Goal: Complete application form: Complete application form

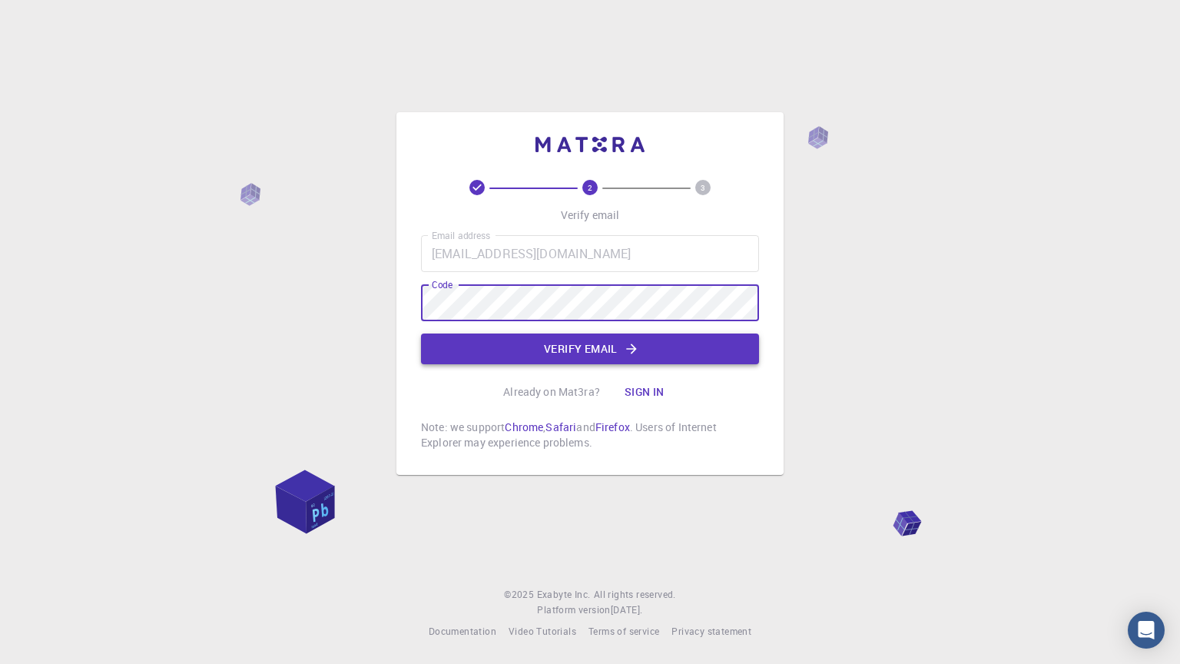
click at [586, 347] on button "Verify email" at bounding box center [590, 349] width 338 height 31
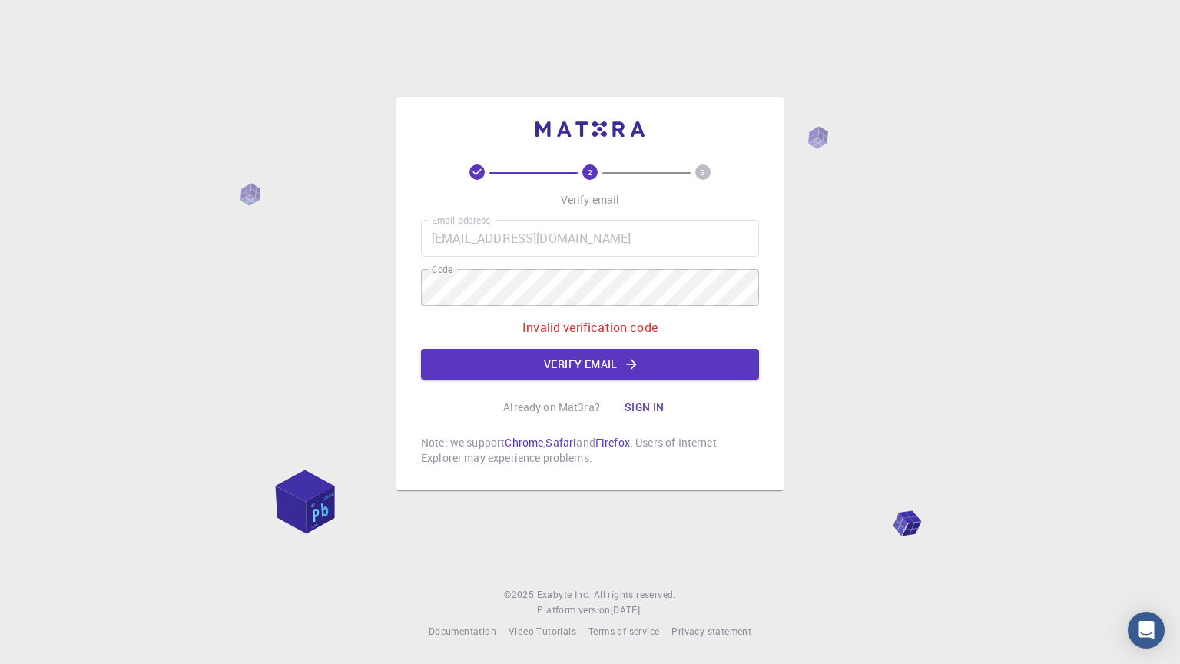
click at [1096, 347] on div "2 3 Verify email Email address vugvgidk@gmail.com Email address Code Code Inval…" at bounding box center [590, 332] width 1180 height 664
click at [463, 365] on button "Verify email" at bounding box center [590, 364] width 338 height 31
click at [656, 353] on button "Verify email" at bounding box center [590, 364] width 338 height 31
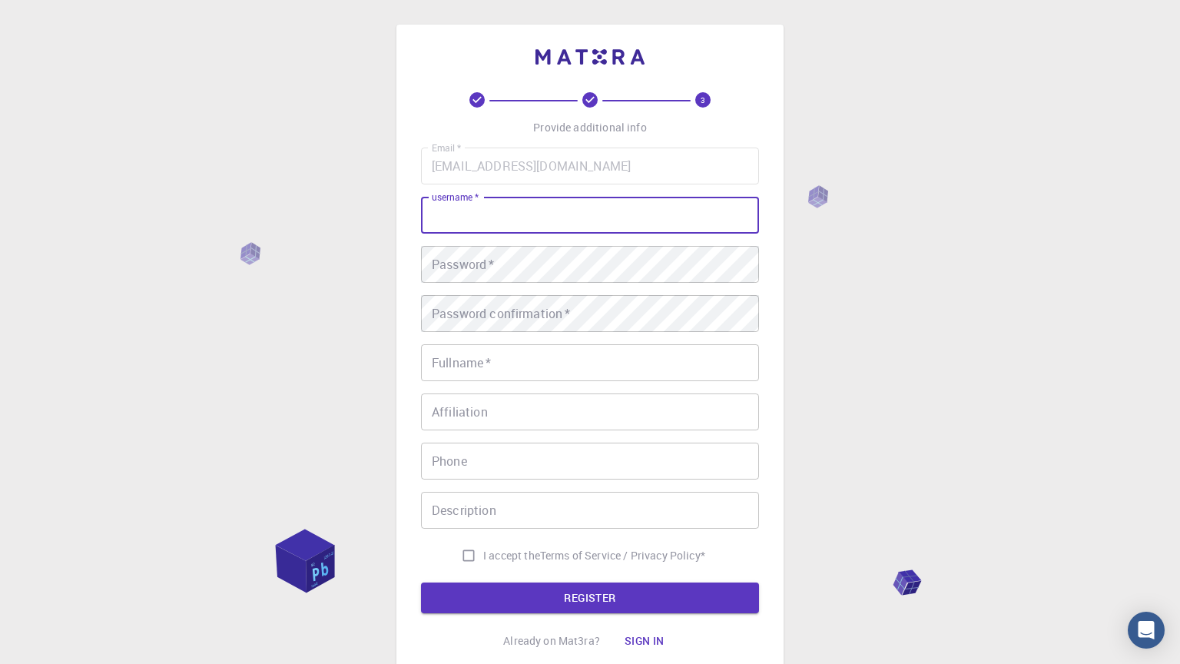
click at [569, 230] on input "username   *" at bounding box center [590, 215] width 338 height 37
type input "vugvg"
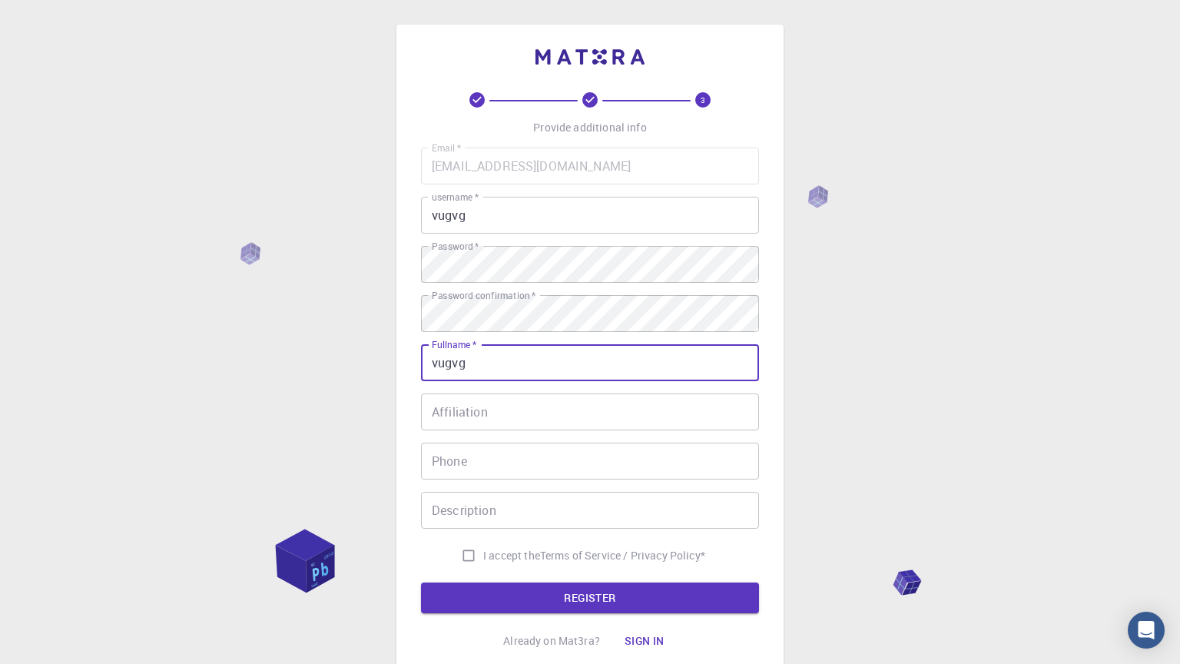
type input "vugvg"
click at [545, 397] on input "Affiliation" at bounding box center [590, 411] width 338 height 37
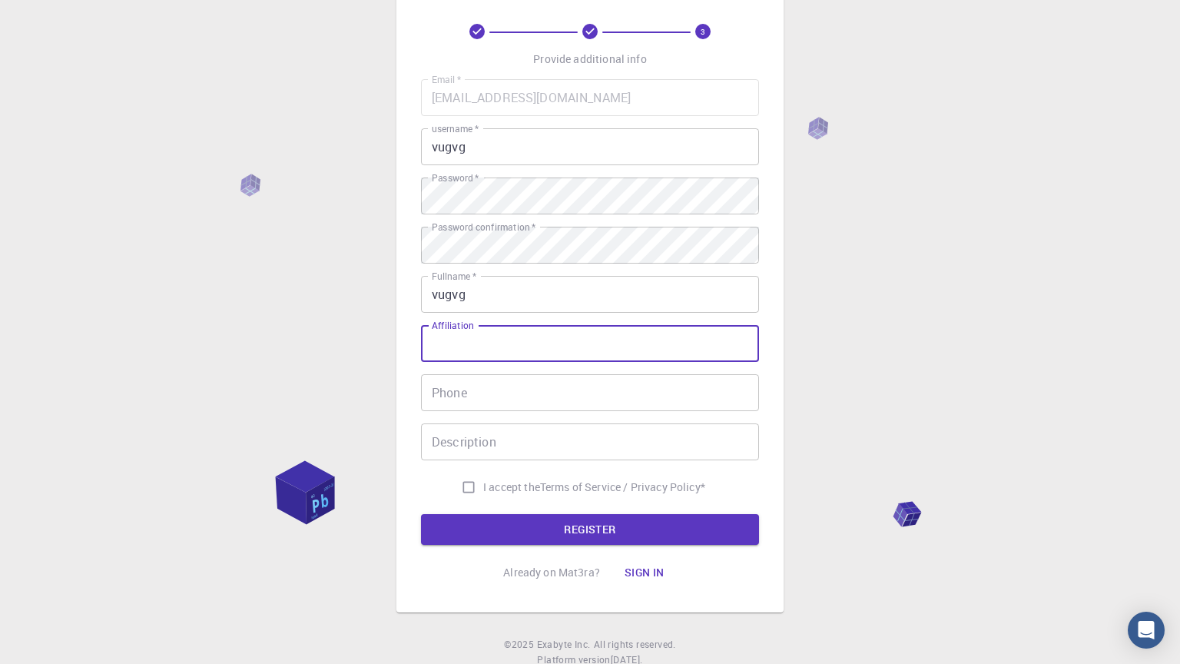
scroll to position [68, 0]
click at [539, 400] on input "Phone" at bounding box center [590, 393] width 338 height 37
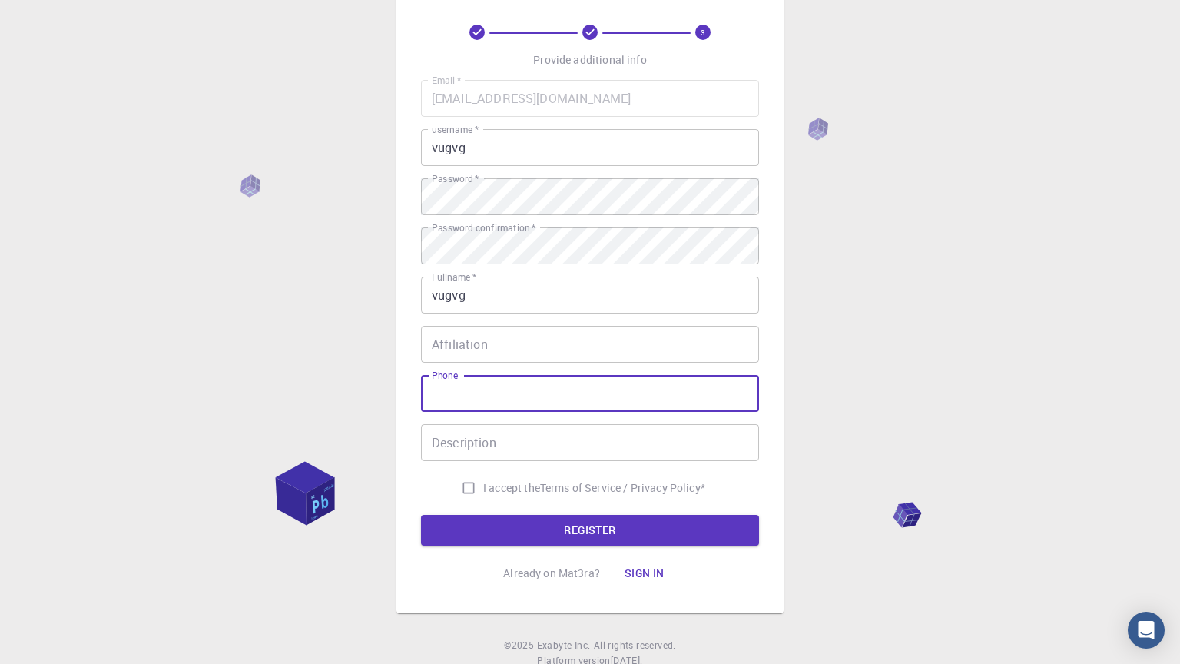
click at [549, 450] on input "Description" at bounding box center [590, 442] width 338 height 37
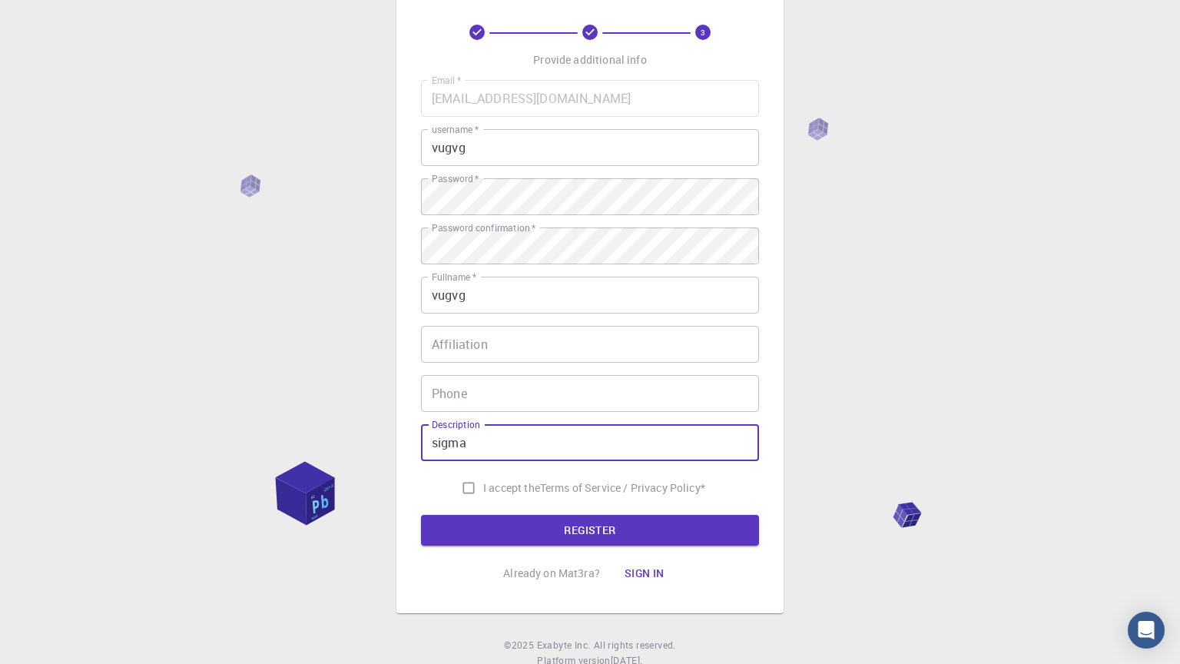
type input "sigma"
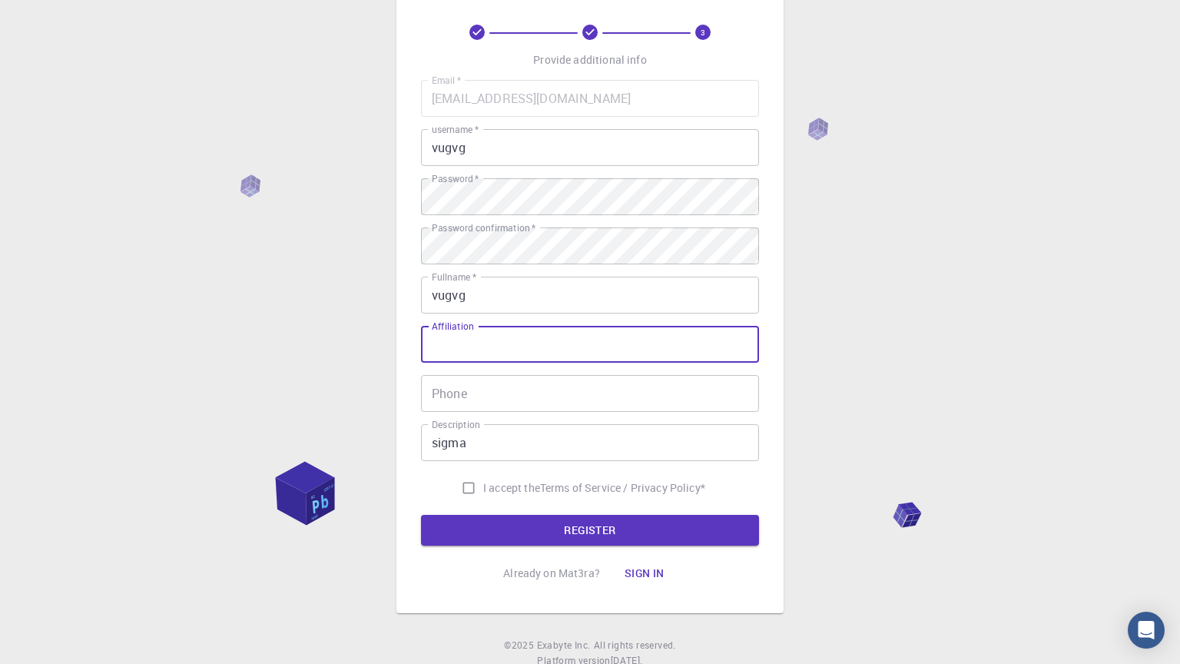
click at [459, 352] on input "Affiliation" at bounding box center [590, 344] width 338 height 37
type input "fefef"
click at [492, 396] on input "Phone" at bounding box center [590, 393] width 338 height 37
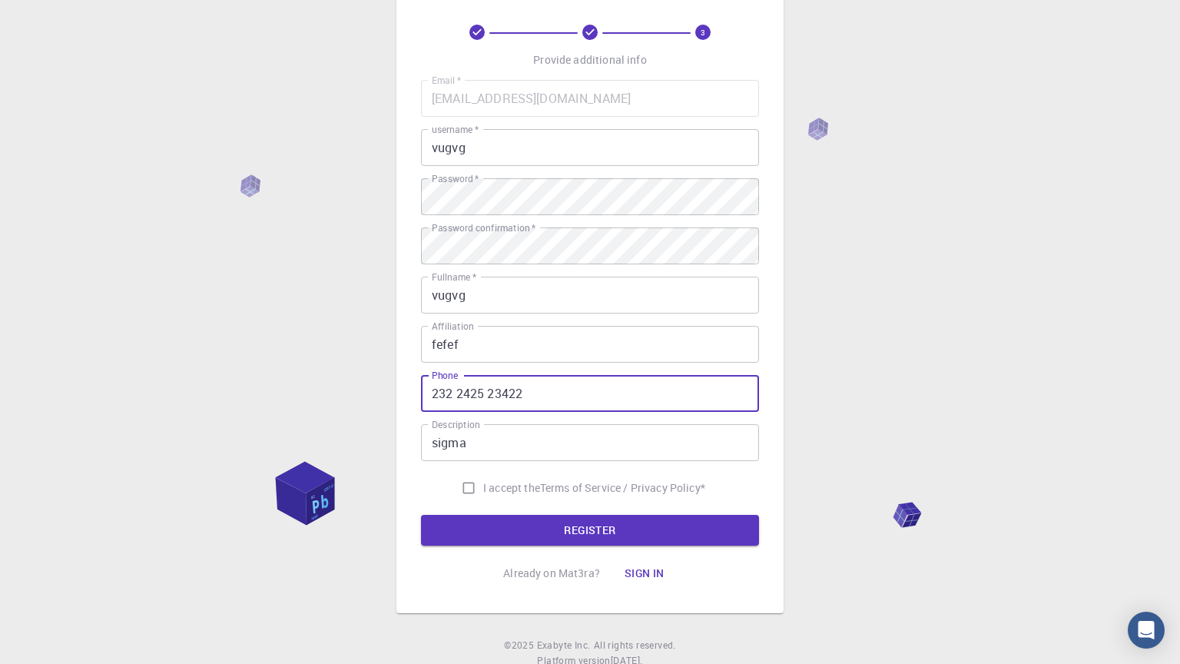
click at [478, 393] on input "232 2425 23422" at bounding box center [590, 393] width 338 height 37
click at [537, 401] on input "232 242 23422" at bounding box center [590, 393] width 338 height 37
type input "232 242 2342"
click at [473, 486] on input "I accept the Terms of Service / Privacy Policy *" at bounding box center [468, 487] width 29 height 29
checkbox input "true"
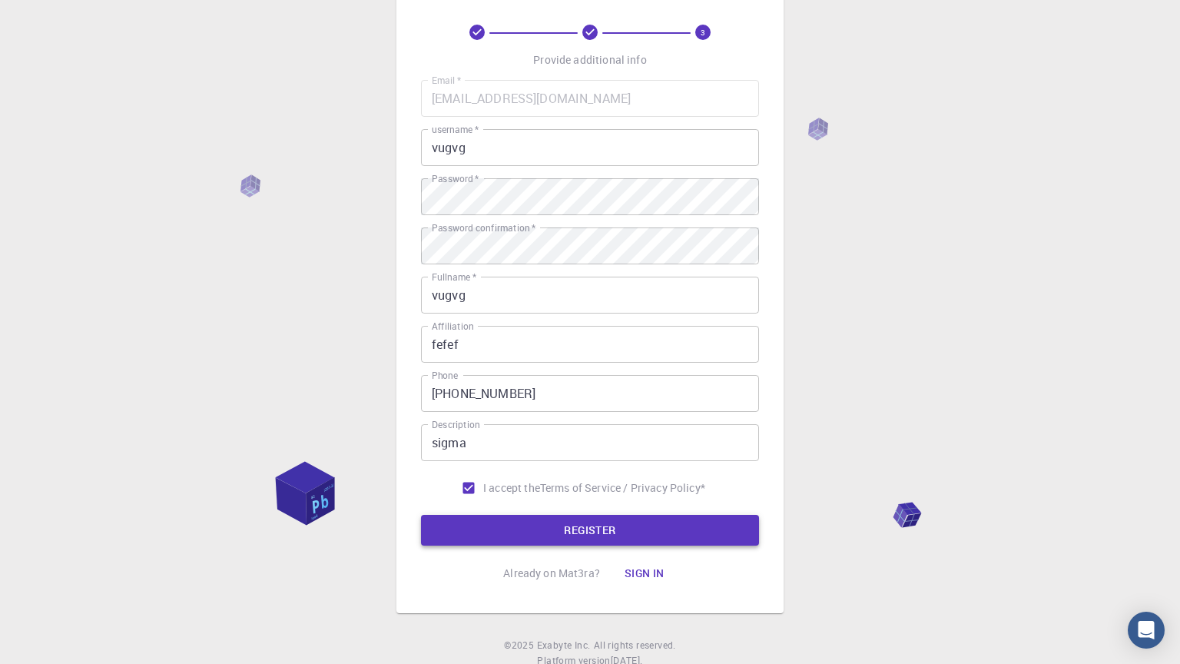
click at [543, 538] on button "REGISTER" at bounding box center [590, 530] width 338 height 31
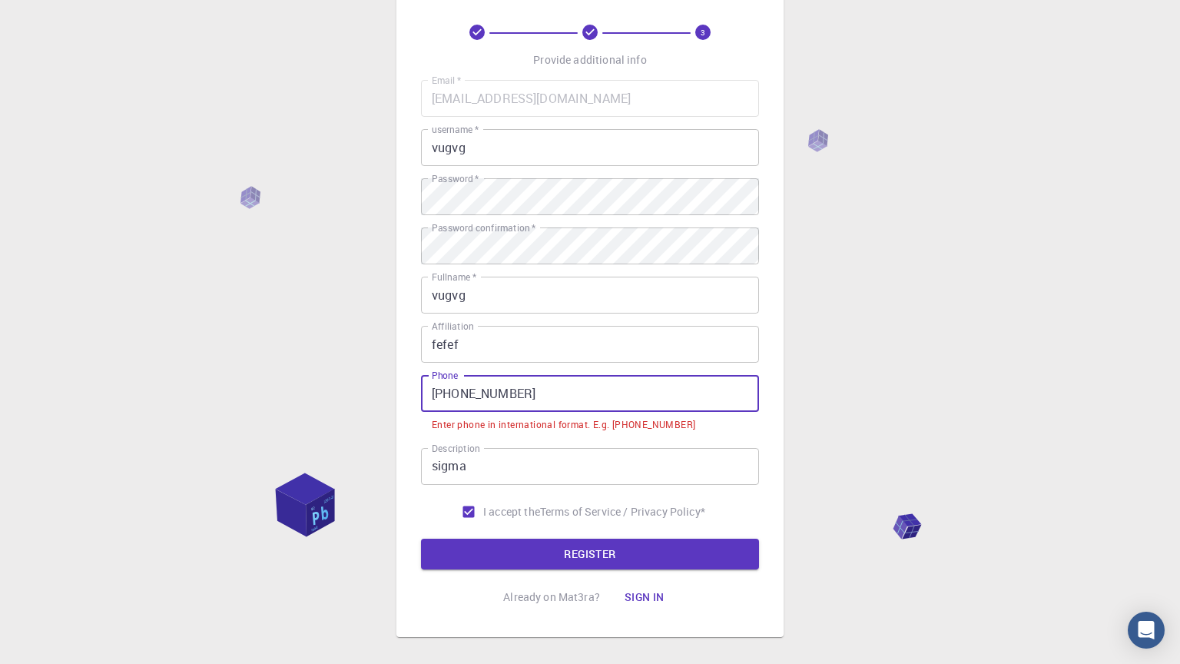
drag, startPoint x: 606, startPoint y: 386, endPoint x: 365, endPoint y: 407, distance: 242.2
click at [365, 407] on div "3 Provide additional info Email   * vugvgidk@gmail.com Email   * username   * v…" at bounding box center [590, 335] width 1180 height 806
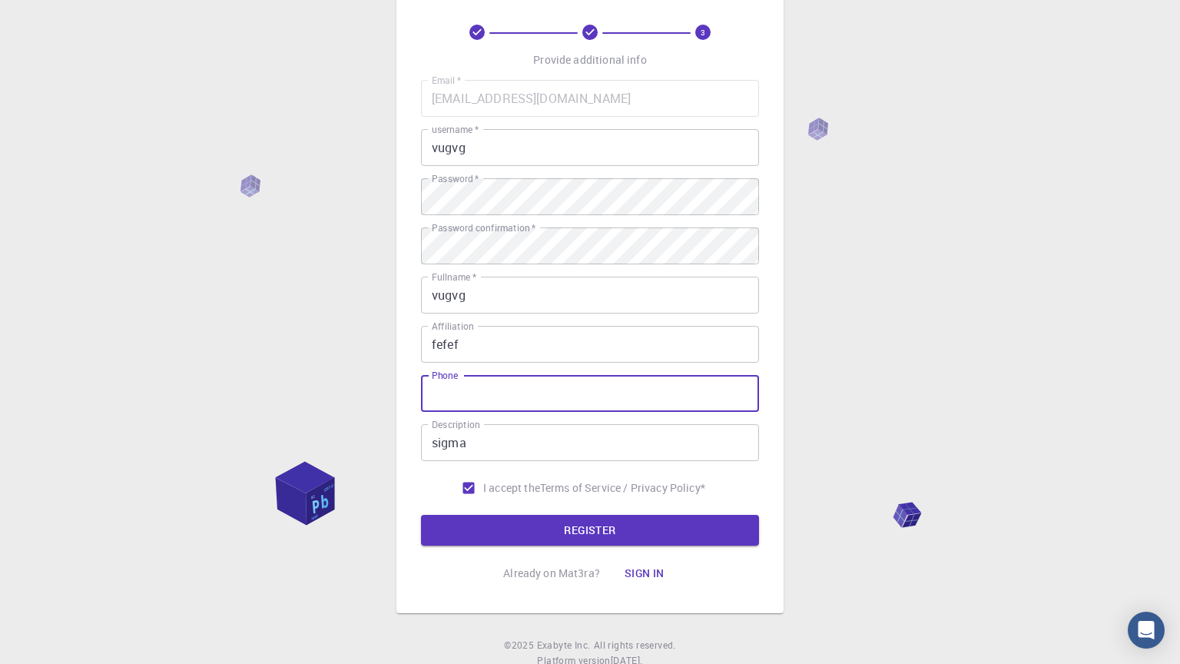
type input "2"
type input "1"
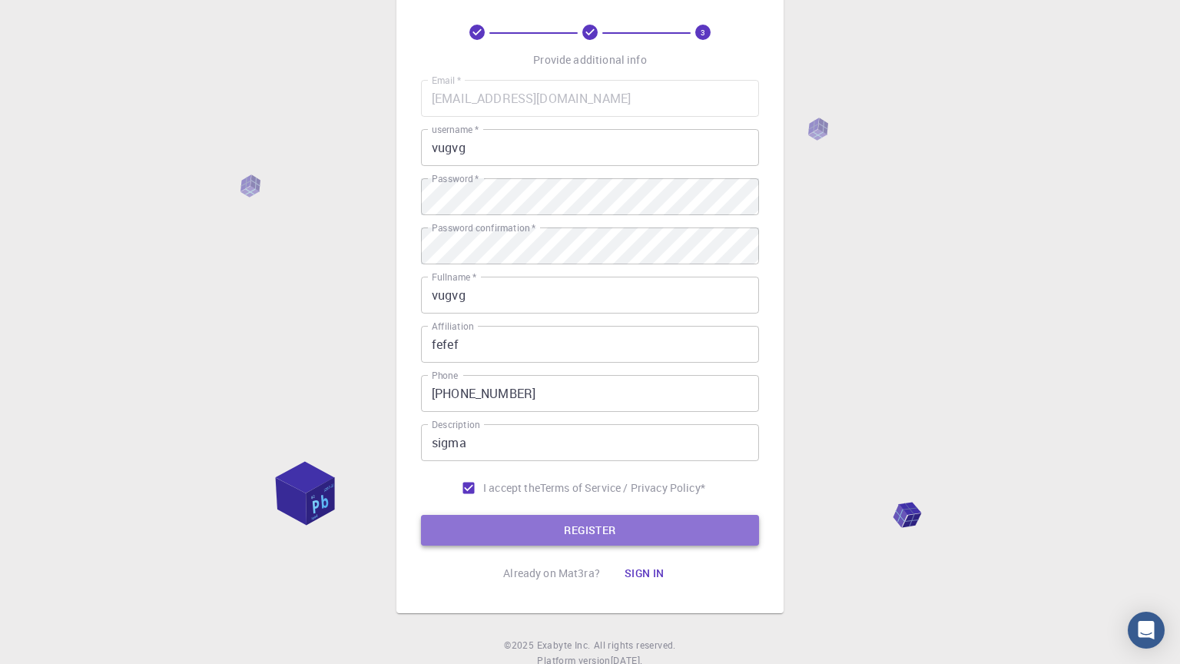
click at [430, 545] on button "REGISTER" at bounding box center [590, 530] width 338 height 31
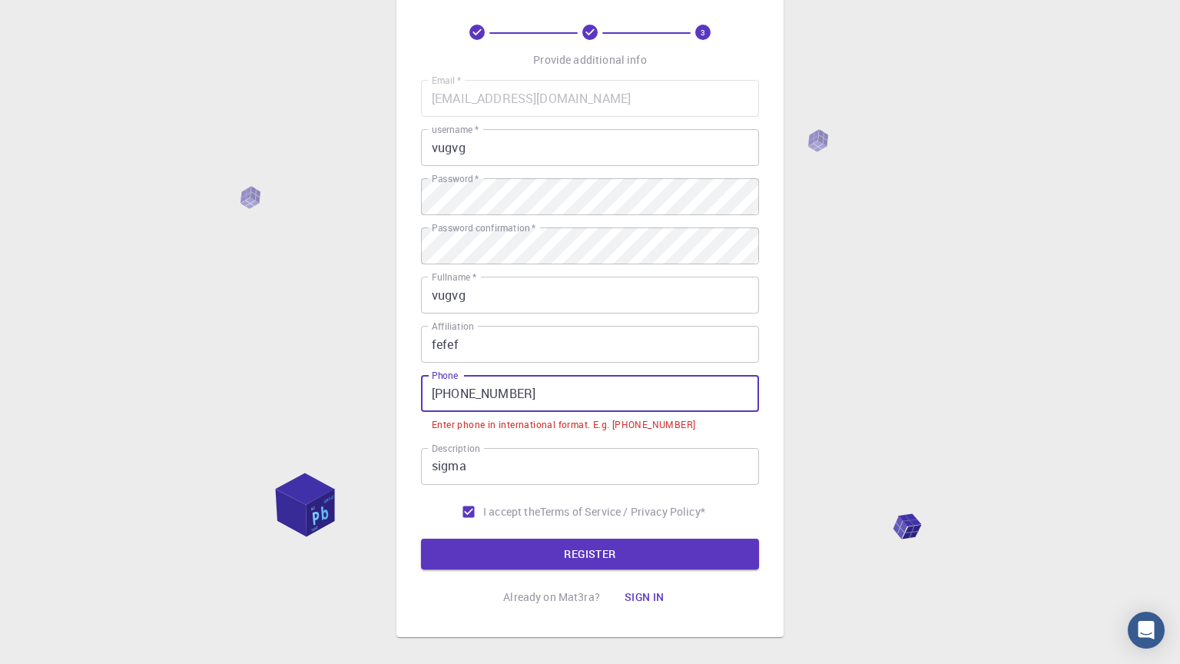
click at [434, 384] on input "514 723 6239" at bounding box center [590, 393] width 338 height 37
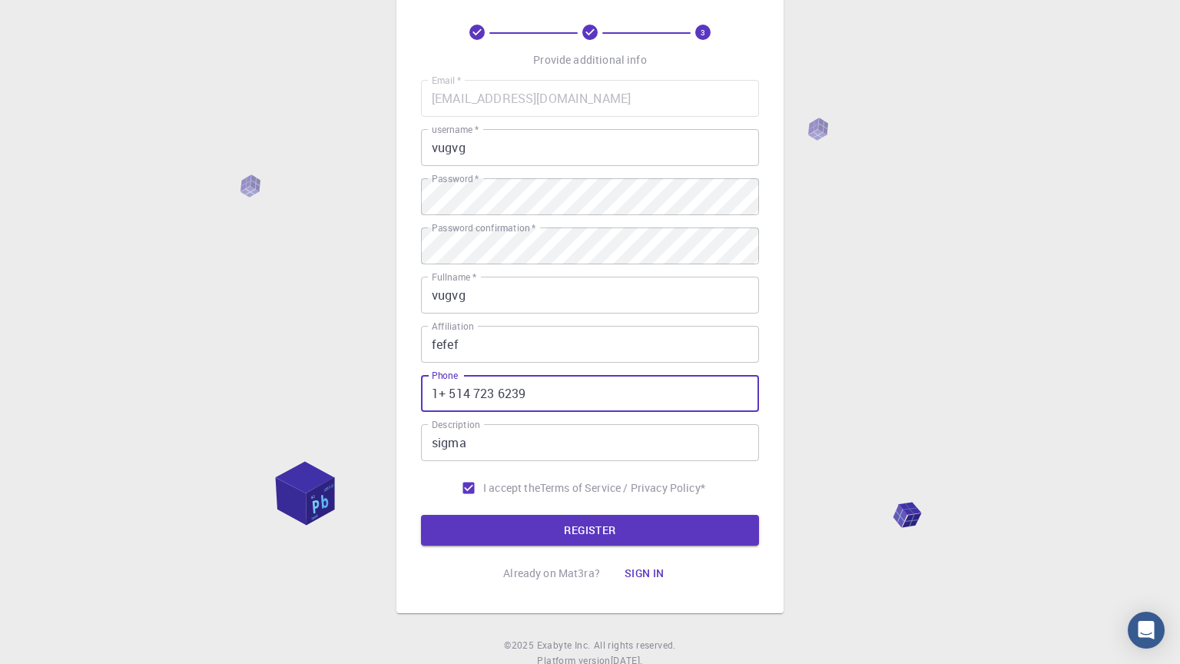
click at [421, 515] on button "REGISTER" at bounding box center [590, 530] width 338 height 31
click at [493, 519] on button "REGISTER" at bounding box center [590, 530] width 338 height 31
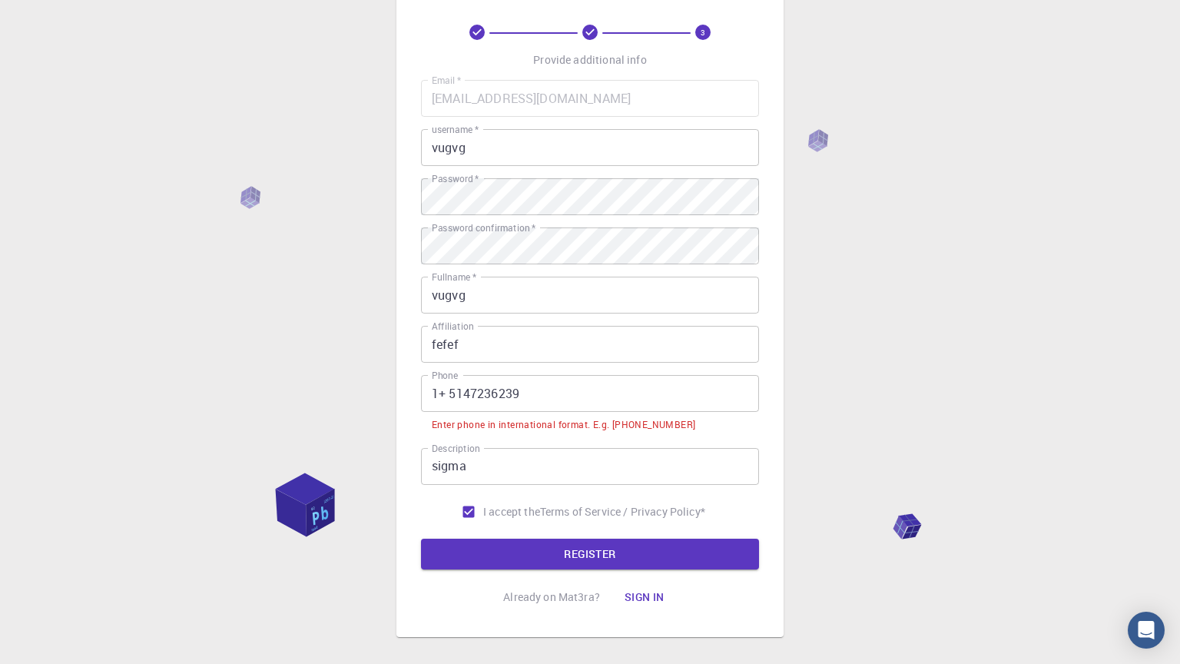
click at [448, 395] on input "1+ 5147236239" at bounding box center [590, 393] width 338 height 37
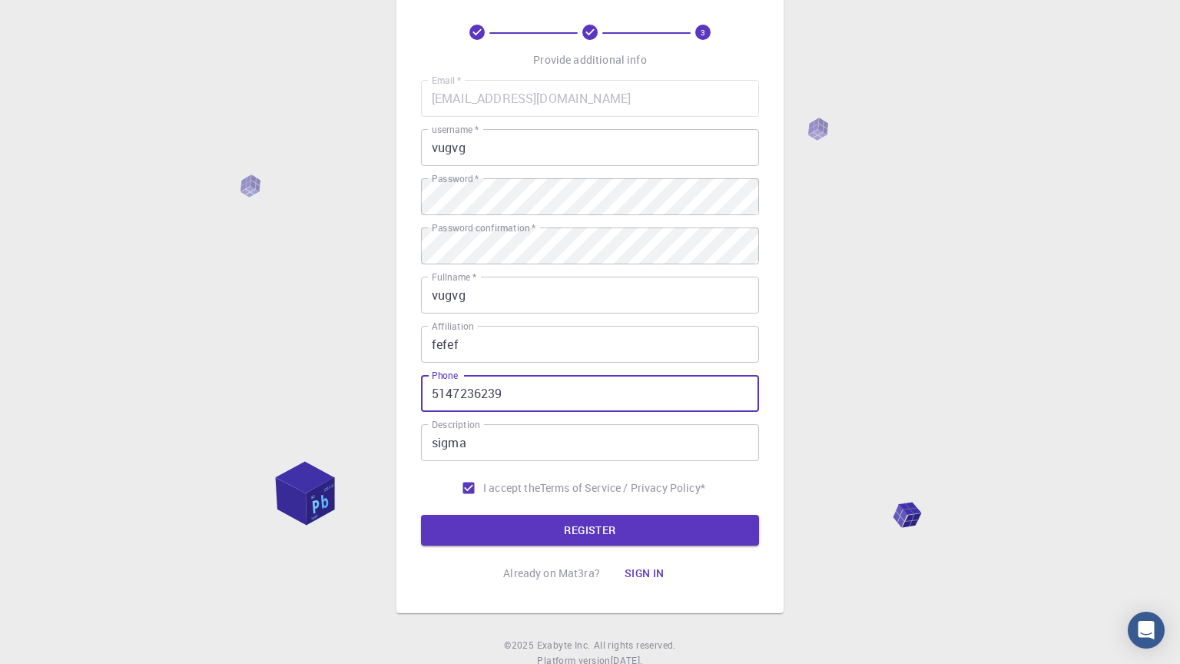
click at [421, 515] on button "REGISTER" at bounding box center [590, 530] width 338 height 31
type input "51472362391"
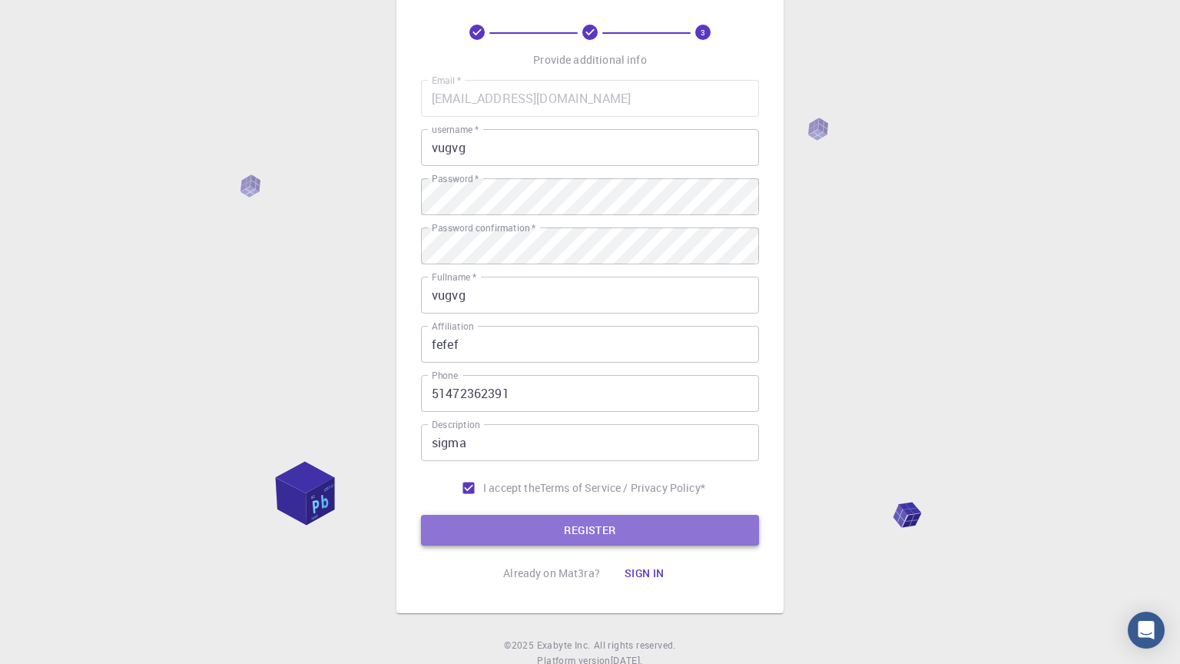
click at [586, 520] on button "REGISTER" at bounding box center [590, 530] width 338 height 31
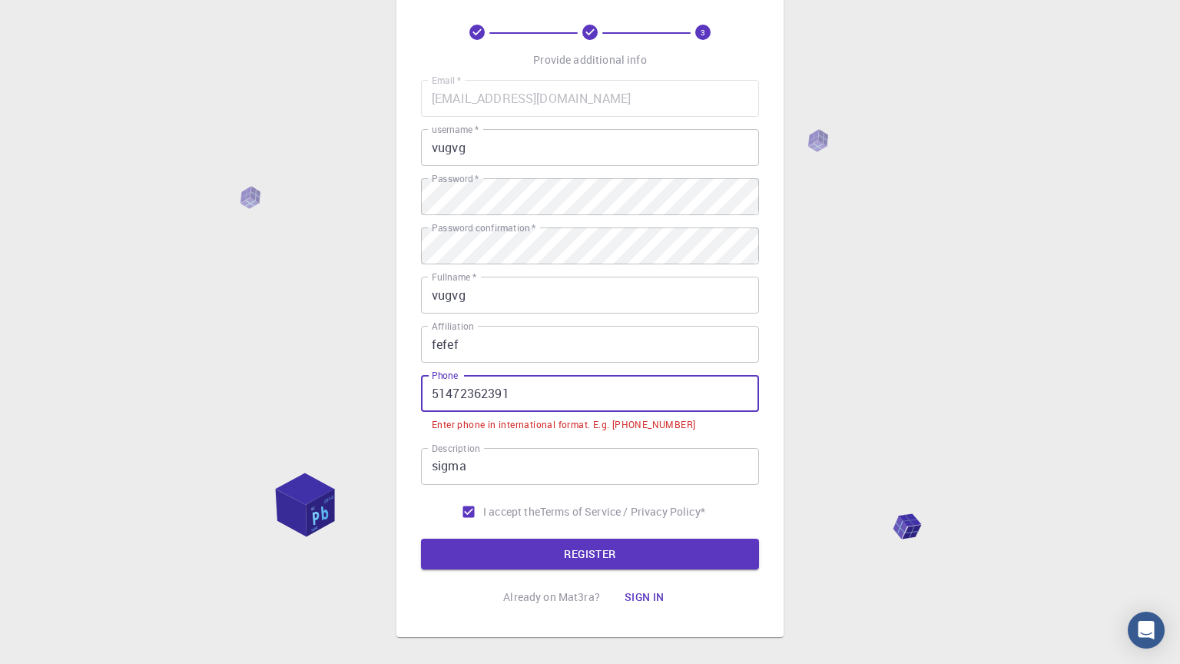
drag, startPoint x: 566, startPoint y: 384, endPoint x: 313, endPoint y: 412, distance: 254.3
click at [313, 412] on div "3 Provide additional info Email   * vugvgidk@gmail.com Email   * username   * v…" at bounding box center [590, 335] width 1180 height 806
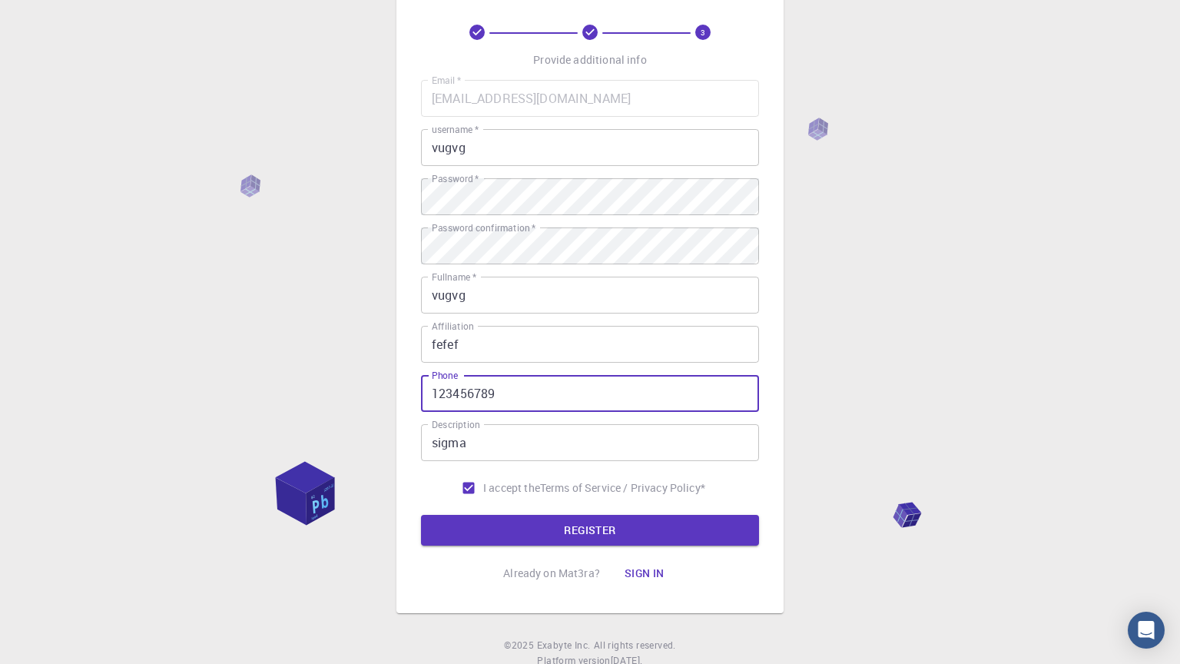
click at [421, 515] on button "REGISTER" at bounding box center [590, 530] width 338 height 31
type input "12345678901"
click at [421, 515] on button "REGISTER" at bounding box center [590, 530] width 338 height 31
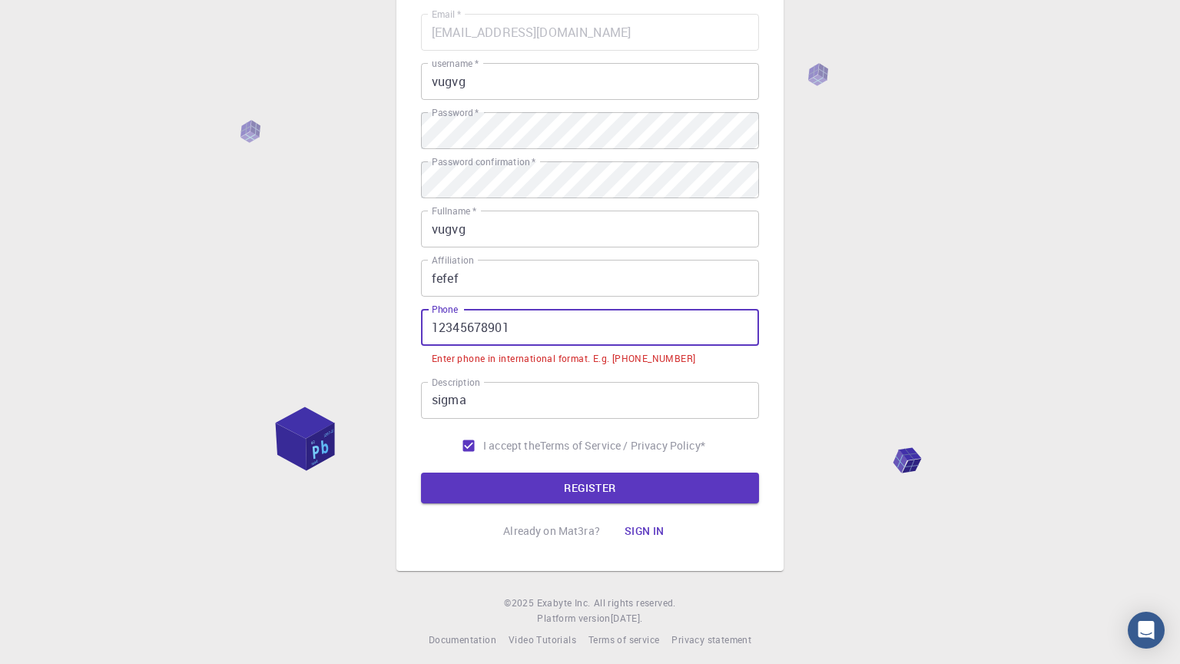
scroll to position [142, 0]
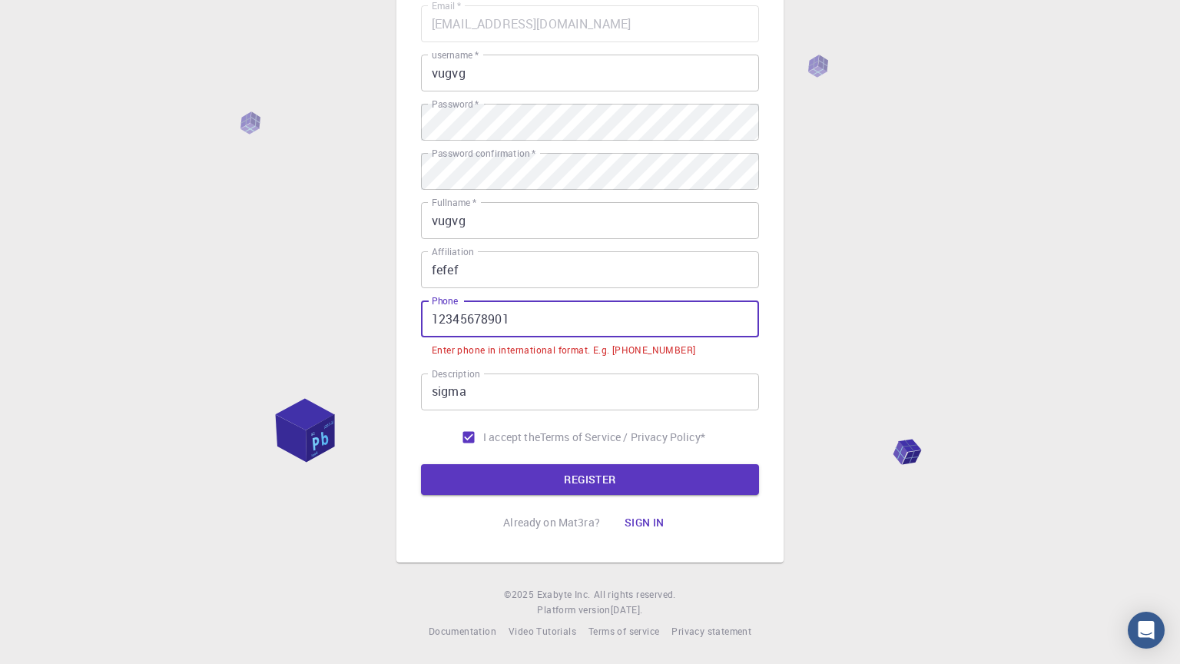
drag, startPoint x: 528, startPoint y: 309, endPoint x: 318, endPoint y: 345, distance: 212.9
click at [318, 345] on div "3 Provide additional info Email   * vugvgidk@gmail.com Email   * username   * v…" at bounding box center [590, 261] width 1180 height 806
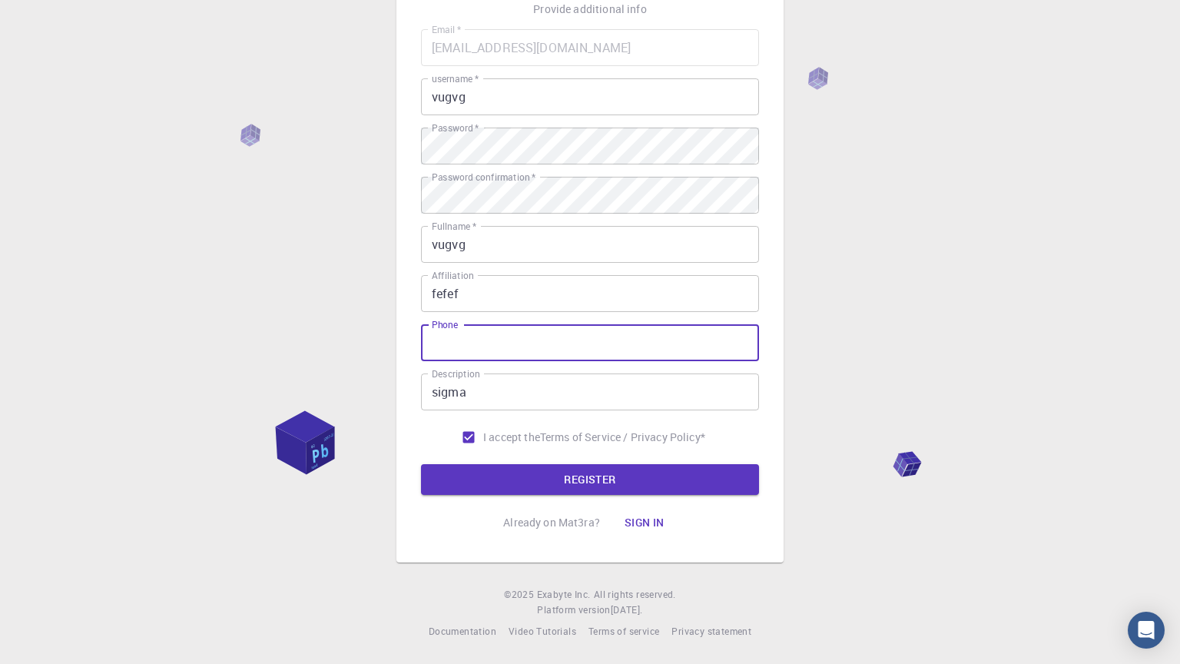
click at [654, 518] on button "Sign in" at bounding box center [644, 522] width 65 height 31
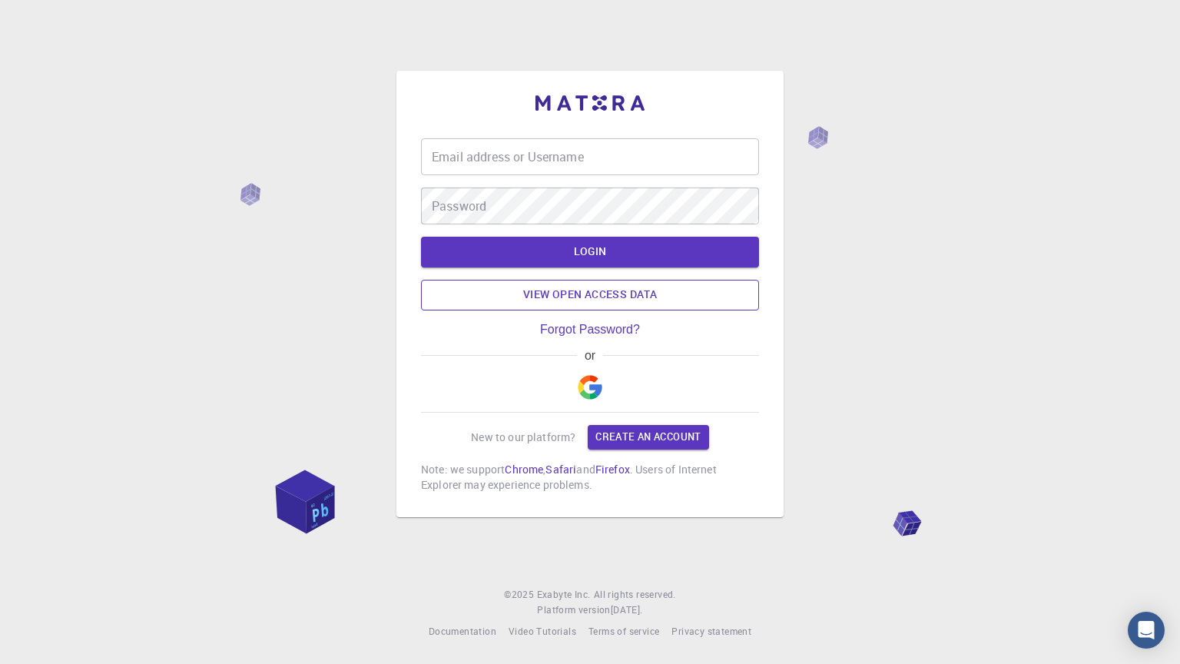
type input "vugvgidk@gmail.com"
click at [596, 250] on button "LOGIN" at bounding box center [590, 252] width 338 height 31
